Goal: Task Accomplishment & Management: Manage account settings

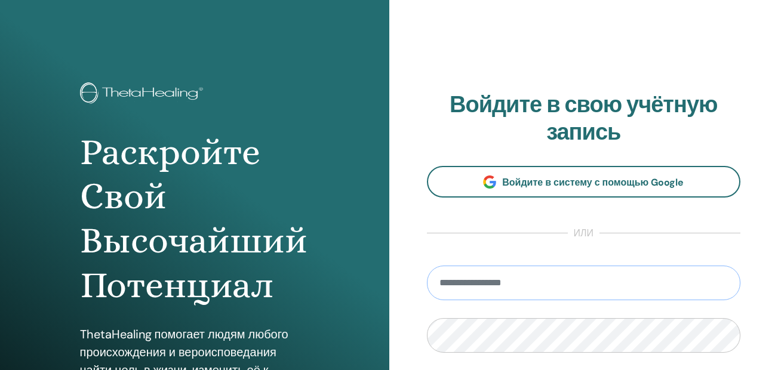
click at [548, 294] on input "email" at bounding box center [584, 283] width 314 height 35
type input "**********"
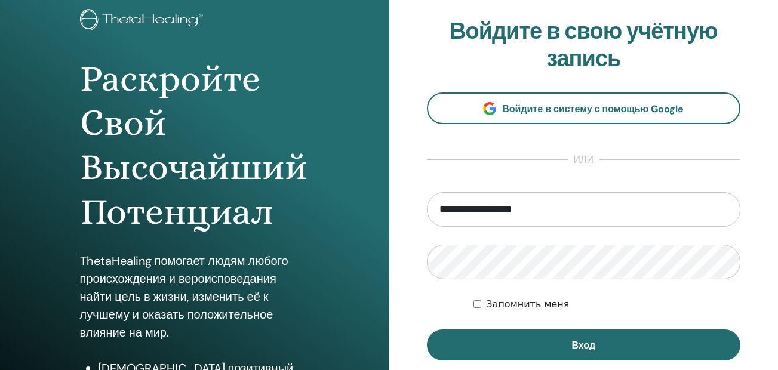
scroll to position [96, 0]
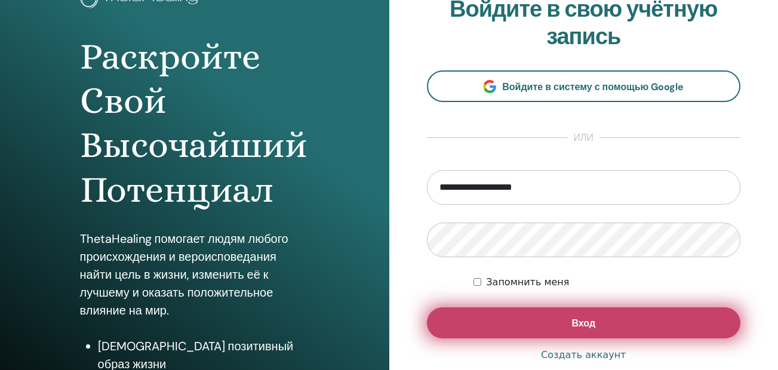
click at [593, 319] on ya-tr-span "Вход" at bounding box center [583, 323] width 24 height 13
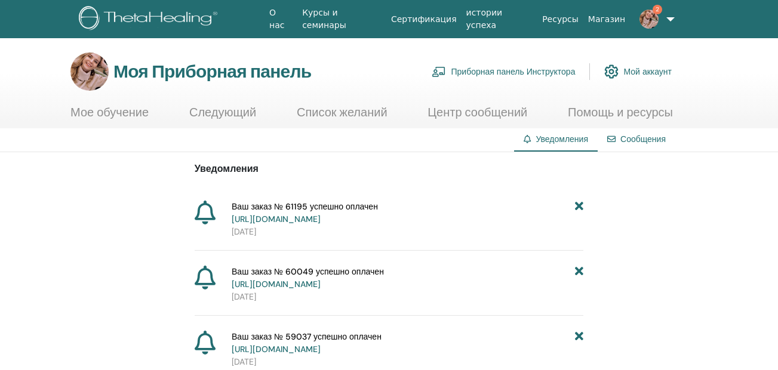
click at [662, 9] on link "2" at bounding box center [654, 19] width 48 height 38
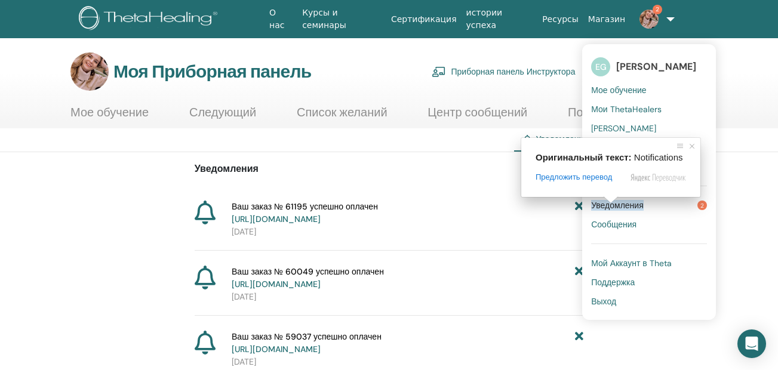
click at [611, 210] on ya-tr-span "Уведомления" at bounding box center [617, 205] width 53 height 11
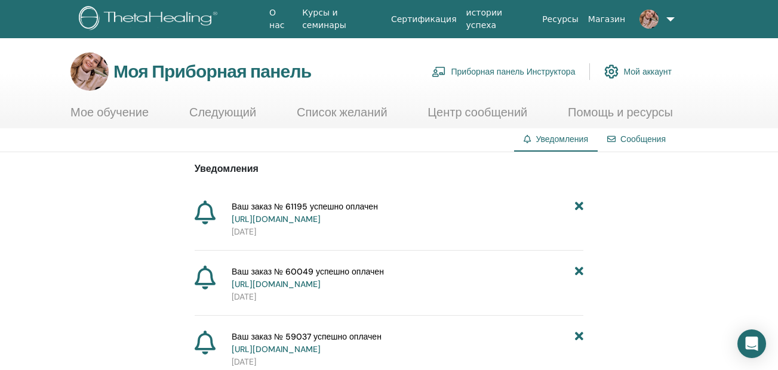
drag, startPoint x: 477, startPoint y: 226, endPoint x: 477, endPoint y: 219, distance: 6.6
click at [477, 219] on div "Ваш заказ № 61195 успешно оплачен https://member.thetahealing.com/member/accoun…" at bounding box center [405, 220] width 356 height 38
click at [321, 219] on ya-tr-span "https://member.thetahealing.com/member/account/subscriptions/purchases" at bounding box center [276, 219] width 89 height 11
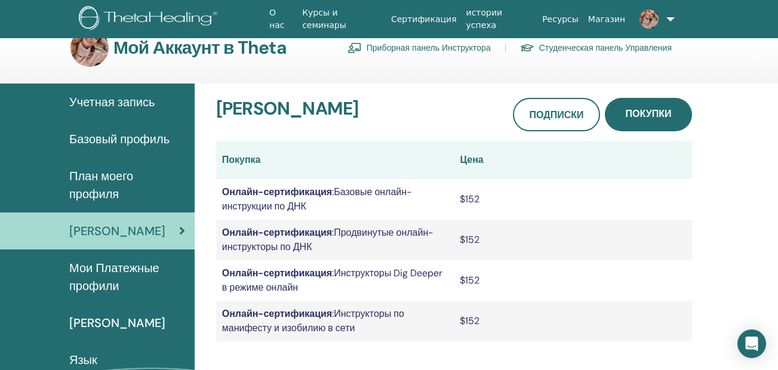
scroll to position [48, 0]
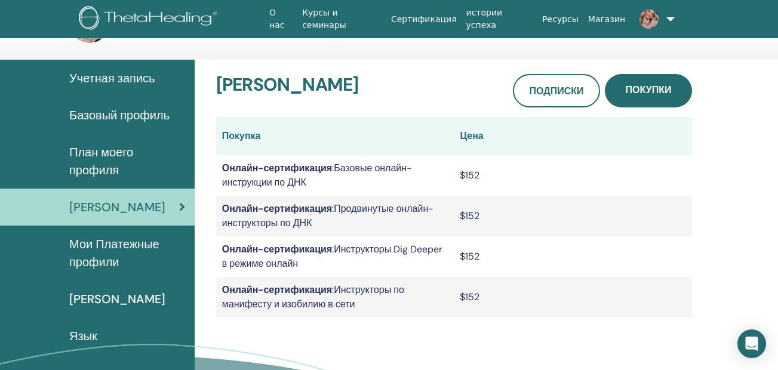
click at [176, 254] on span "Мои Платежные профили" at bounding box center [127, 253] width 116 height 36
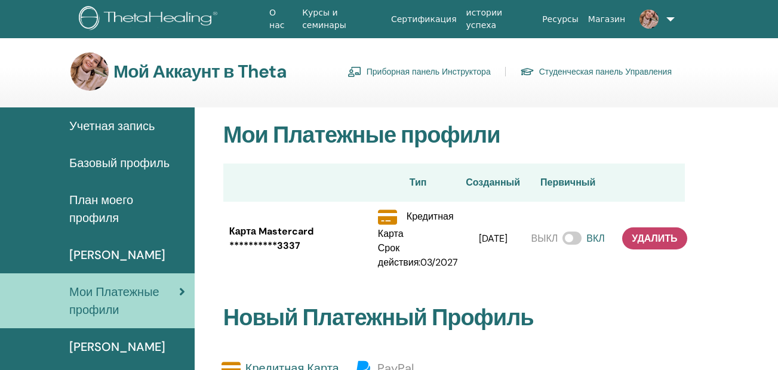
click at [563, 239] on div "ВЫКЛ ВКЛ" at bounding box center [567, 239] width 73 height 14
click at [563, 239] on span at bounding box center [571, 238] width 19 height 13
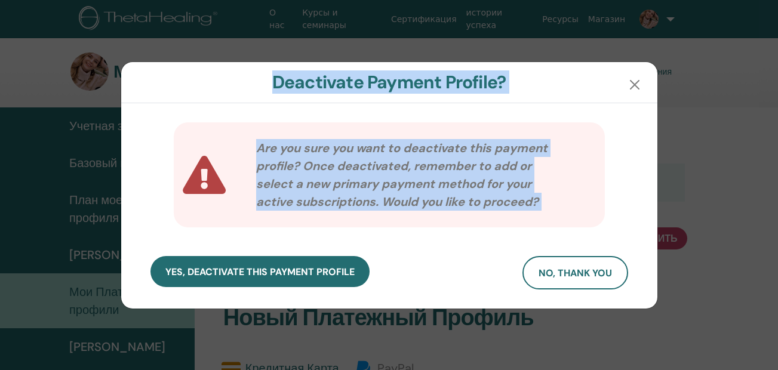
click at [563, 239] on div "Are you sure you want to deactivate this payment profile? Once deactivated, rem…" at bounding box center [389, 205] width 536 height 205
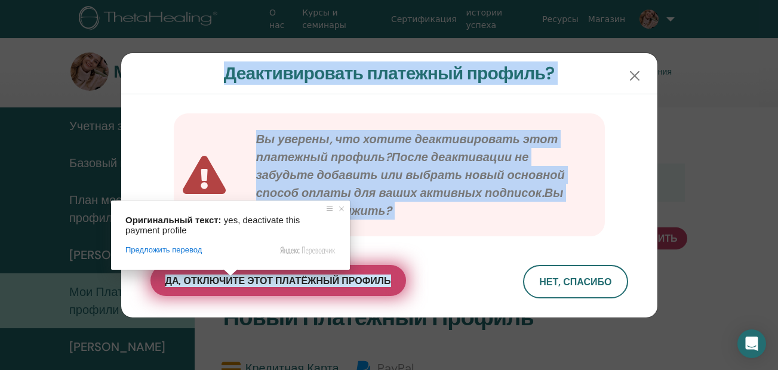
click at [230, 278] on body "О нас Курсы и семинары Сертификация истории успеха Ресурсы [GEOGRAPHIC_DATA] EG…" at bounding box center [389, 185] width 778 height 370
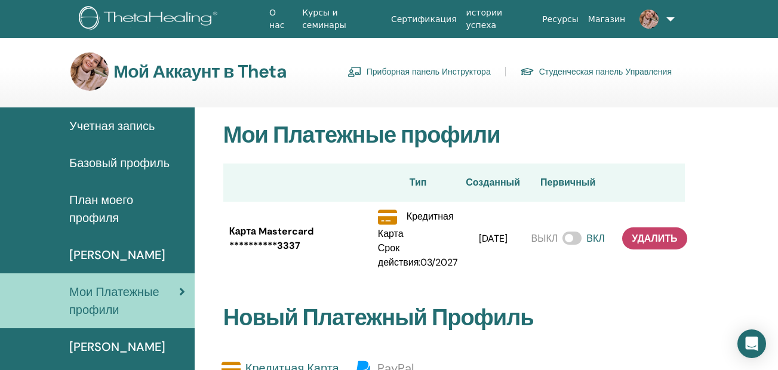
click at [565, 239] on span at bounding box center [571, 238] width 19 height 13
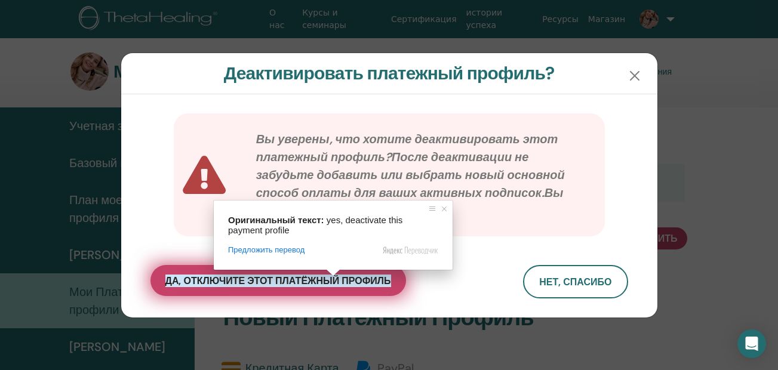
click at [330, 276] on span at bounding box center [333, 272] width 16 height 7
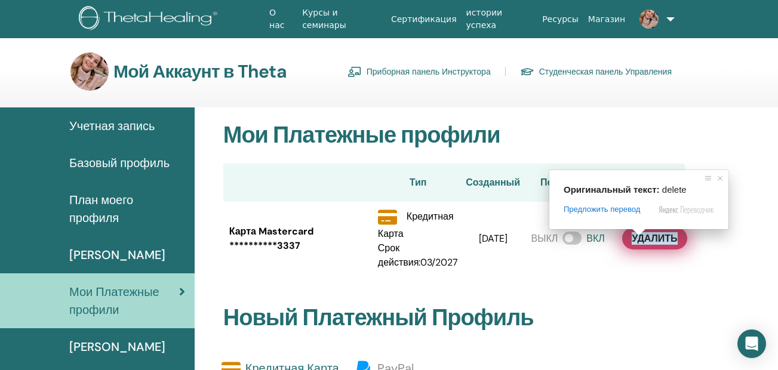
click at [641, 242] on ya-tr-span "Удалить" at bounding box center [654, 238] width 45 height 13
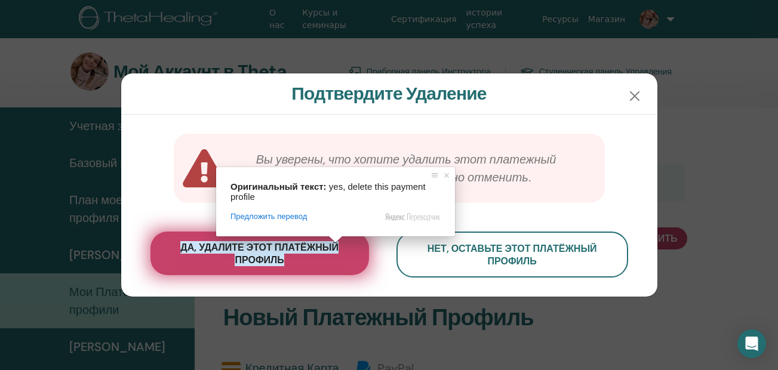
click at [319, 251] on ya-tr-span "да, удалите этот платёжный профиль" at bounding box center [259, 253] width 158 height 25
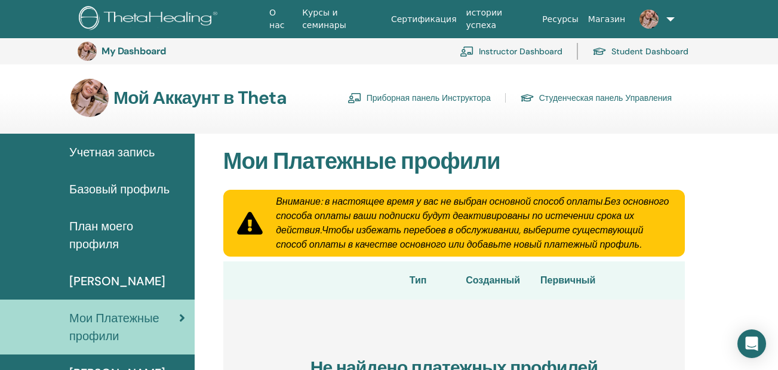
scroll to position [133, 0]
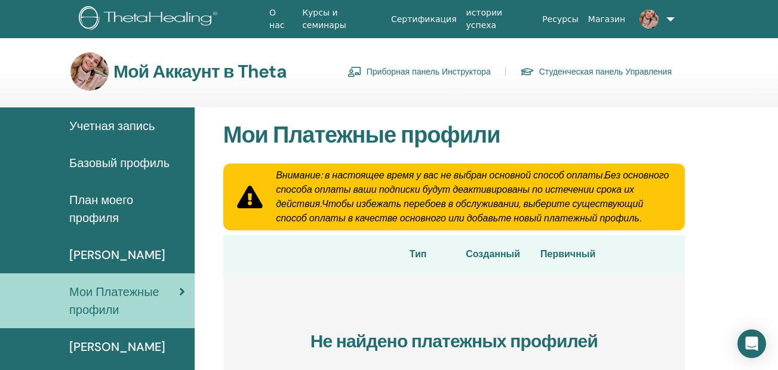
scroll to position [26, 0]
